Goal: Transaction & Acquisition: Purchase product/service

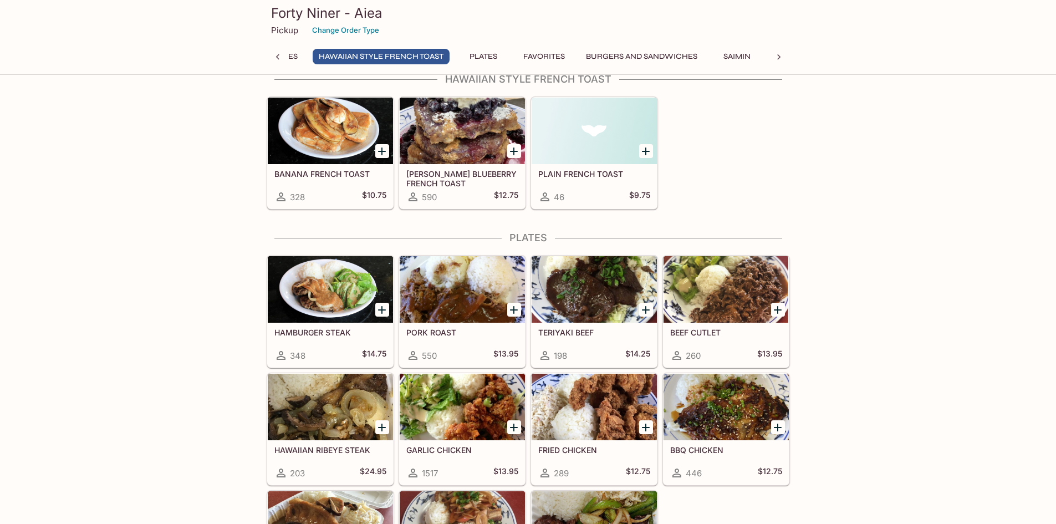
scroll to position [1663, 0]
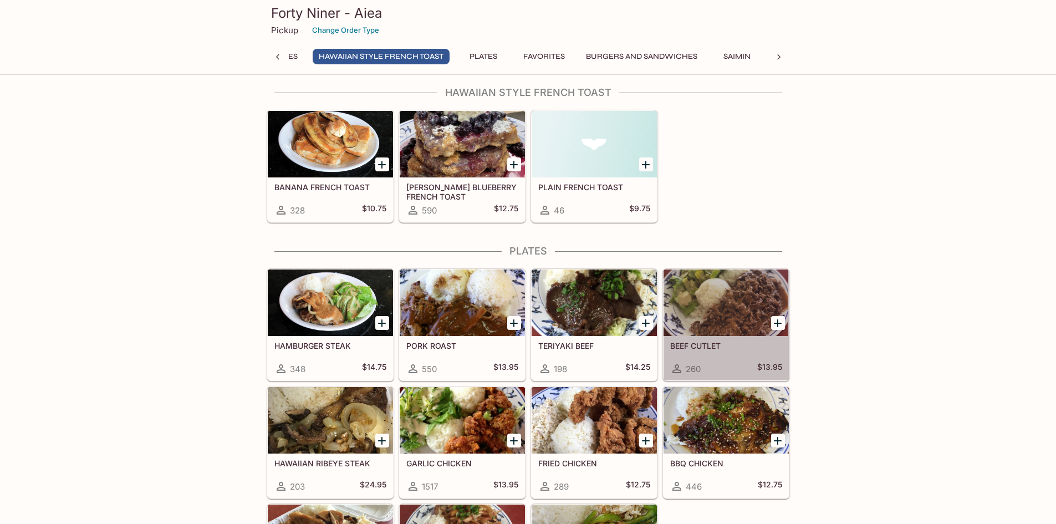
click at [723, 308] on div at bounding box center [726, 302] width 125 height 67
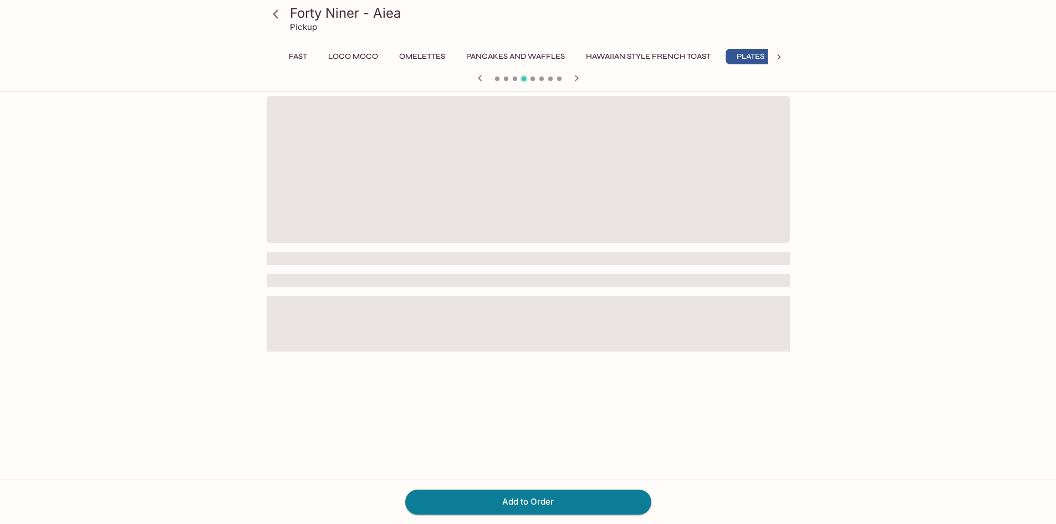
scroll to position [0, 192]
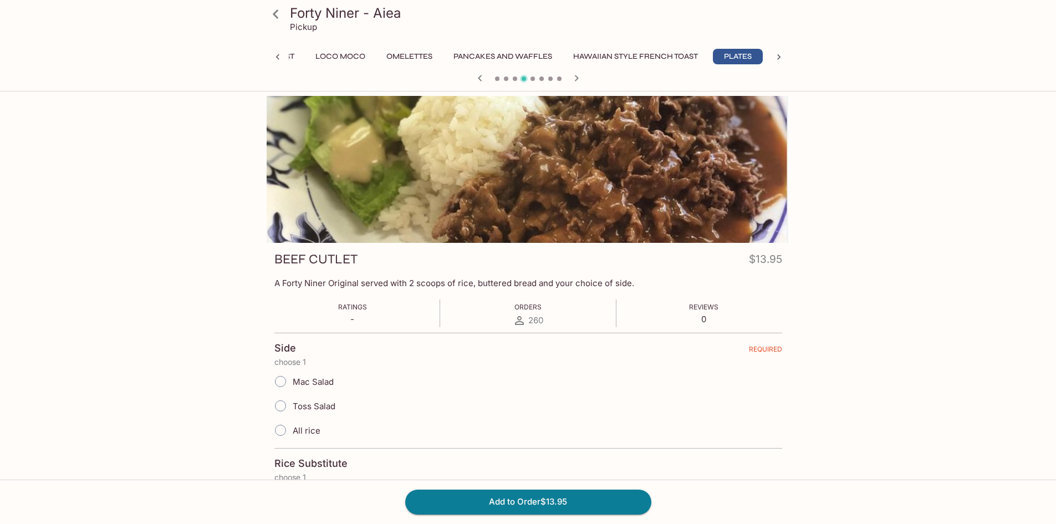
click at [579, 79] on icon "button" at bounding box center [576, 78] width 13 height 13
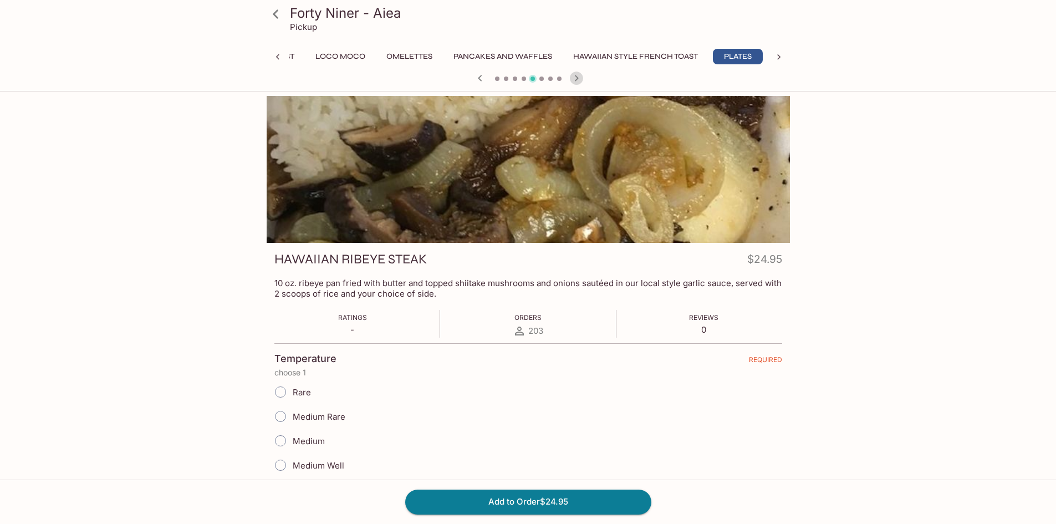
click at [579, 79] on icon "button" at bounding box center [576, 78] width 13 height 13
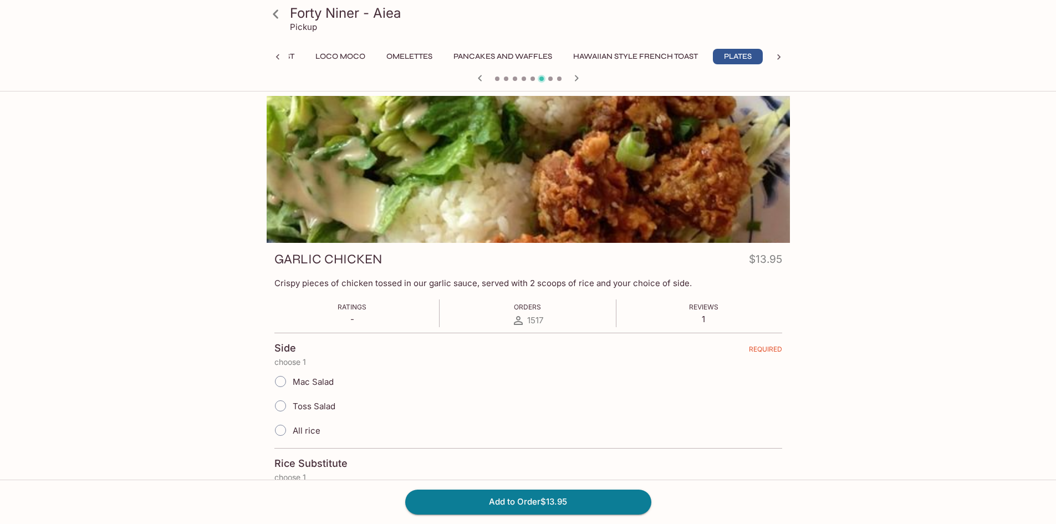
click at [579, 76] on icon "button" at bounding box center [576, 78] width 13 height 13
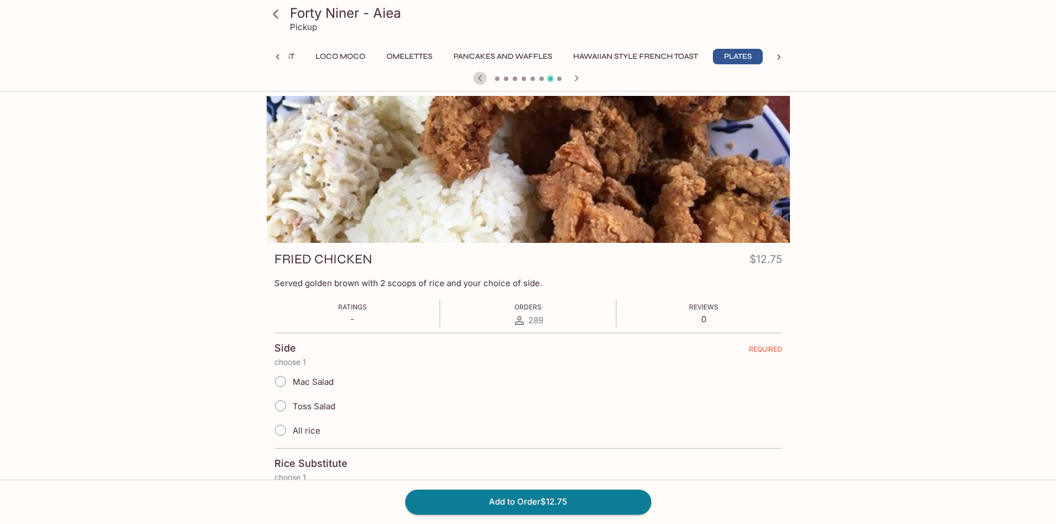
click at [480, 75] on icon "button" at bounding box center [479, 78] width 13 height 13
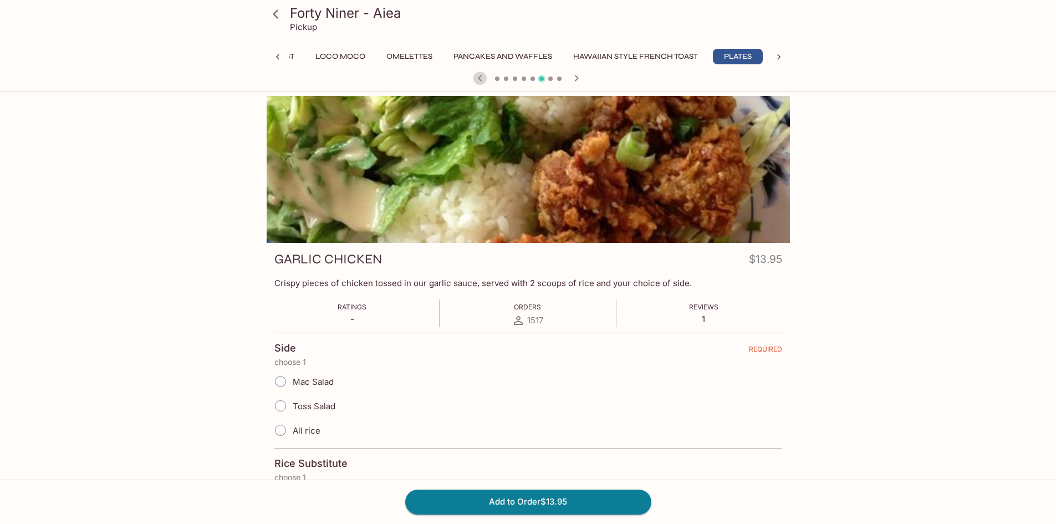
click at [480, 75] on icon "button" at bounding box center [479, 78] width 13 height 13
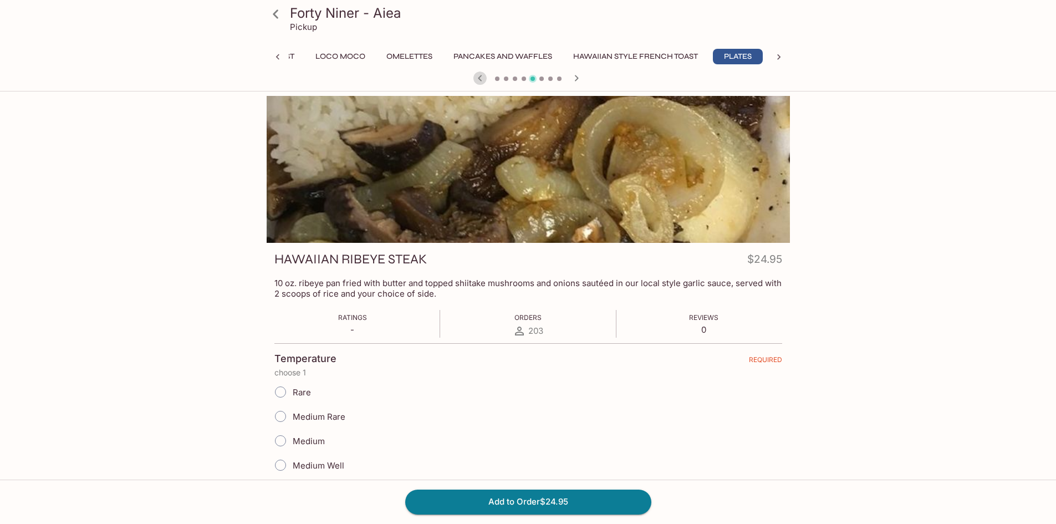
click at [480, 75] on icon "button" at bounding box center [479, 78] width 13 height 13
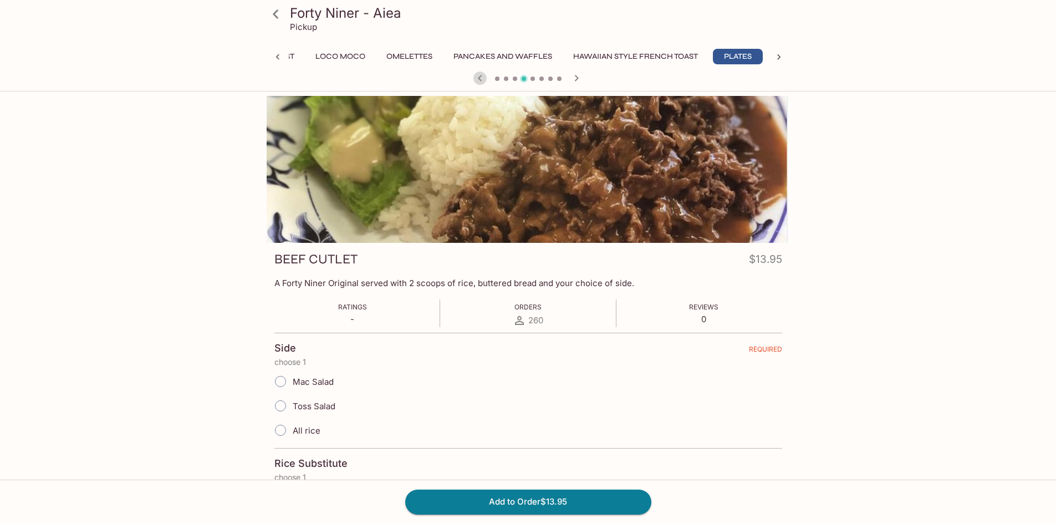
click at [480, 75] on icon "button" at bounding box center [479, 78] width 13 height 13
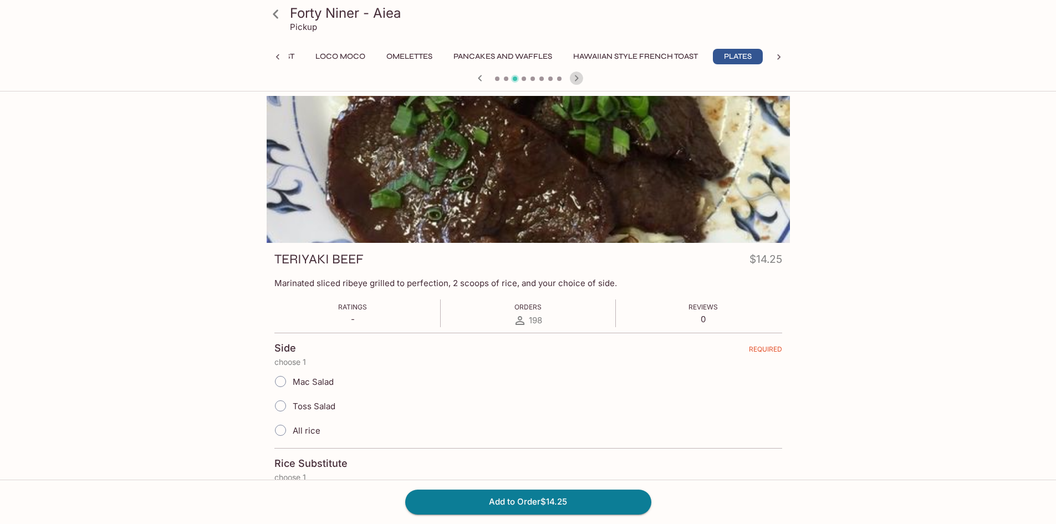
click at [574, 79] on icon "button" at bounding box center [576, 78] width 13 height 13
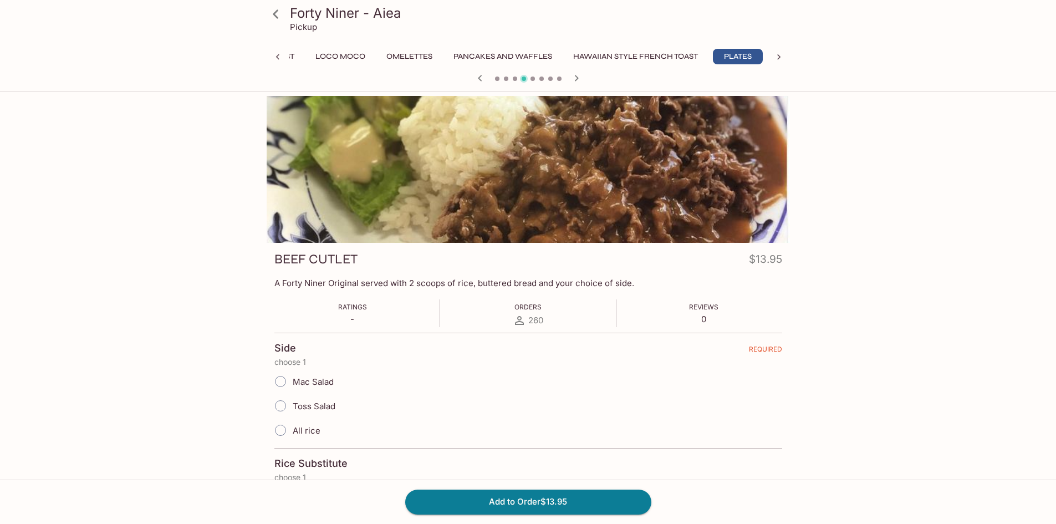
click at [574, 79] on icon "button" at bounding box center [576, 78] width 13 height 13
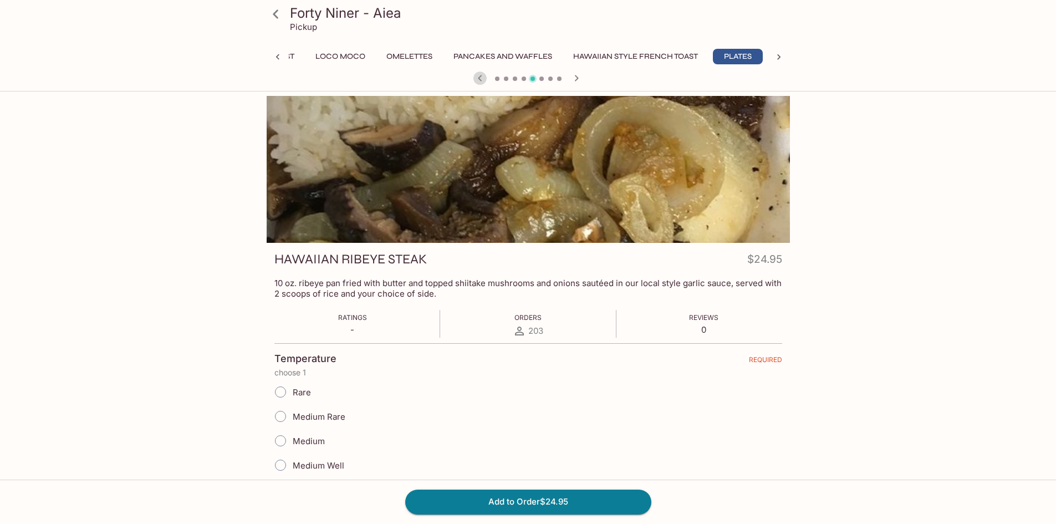
click at [479, 77] on icon "button" at bounding box center [480, 78] width 4 height 6
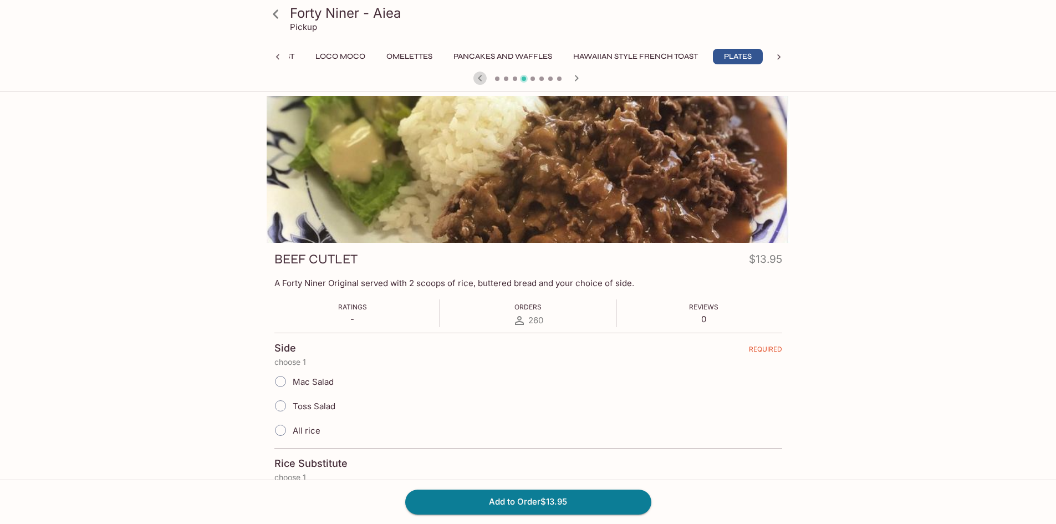
click at [479, 77] on icon "button" at bounding box center [480, 78] width 4 height 6
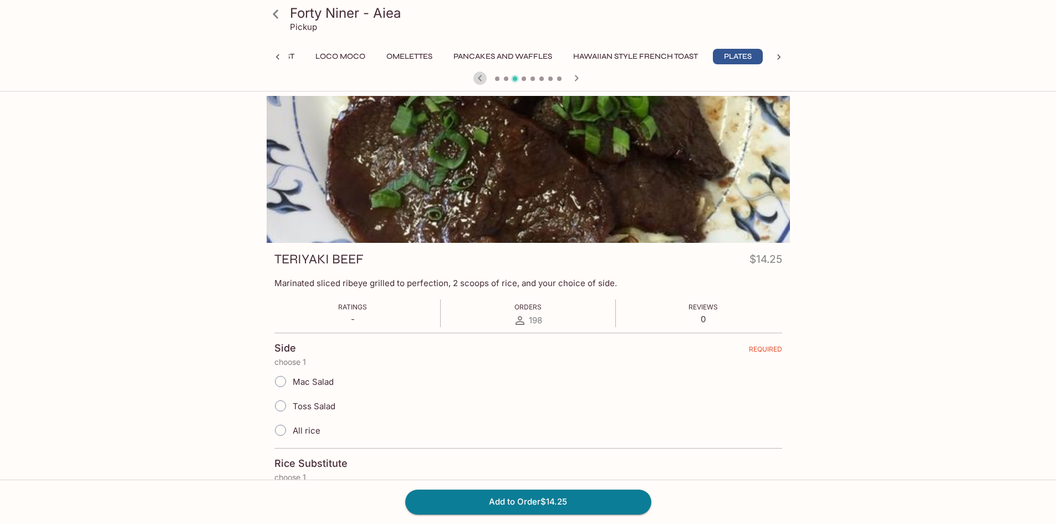
click at [479, 77] on icon "button" at bounding box center [480, 78] width 4 height 6
